Goal: Navigation & Orientation: Find specific page/section

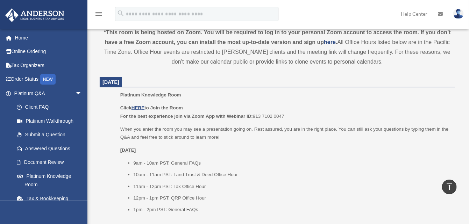
scroll to position [245, 0]
click at [138, 107] on u "HERE" at bounding box center [138, 108] width 13 height 5
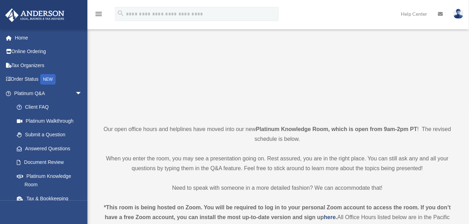
scroll to position [0, 0]
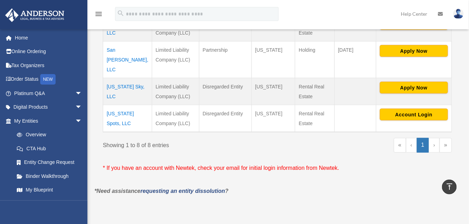
scroll to position [315, 0]
